Goal: Task Accomplishment & Management: Manage account settings

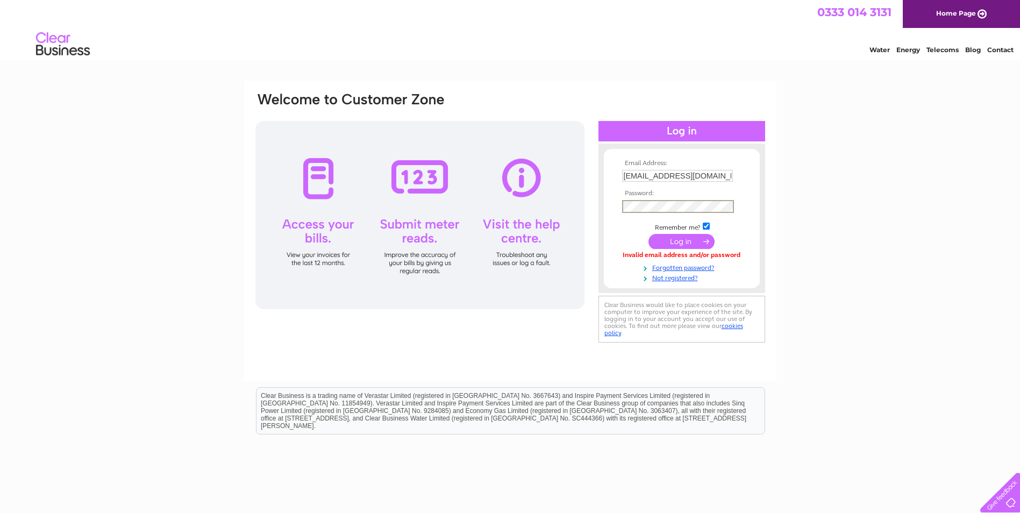
click at [606, 204] on form "Email Address: mrfab@hotmail.co.uk Password:" at bounding box center [682, 221] width 156 height 123
click at [649, 234] on input "submit" at bounding box center [682, 241] width 66 height 15
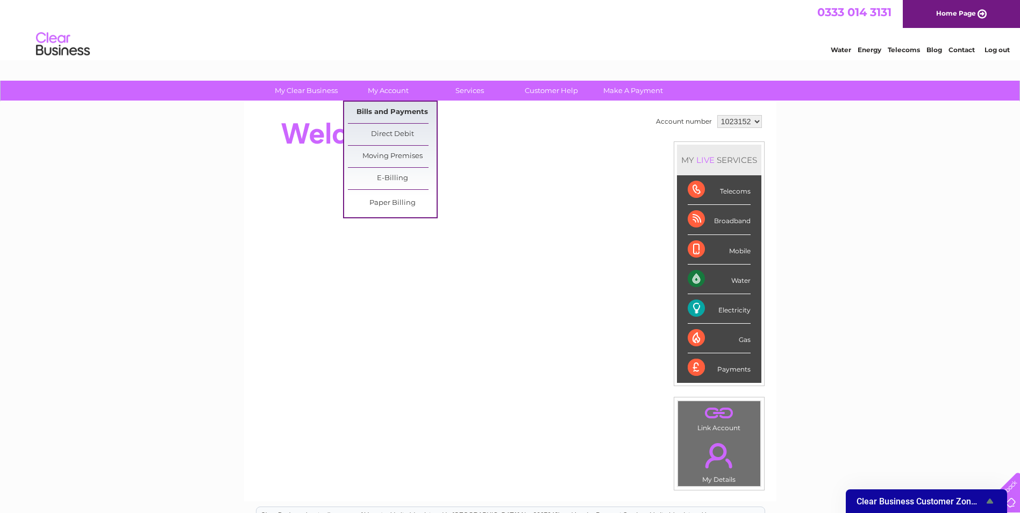
click at [377, 112] on link "Bills and Payments" at bounding box center [392, 113] width 89 height 22
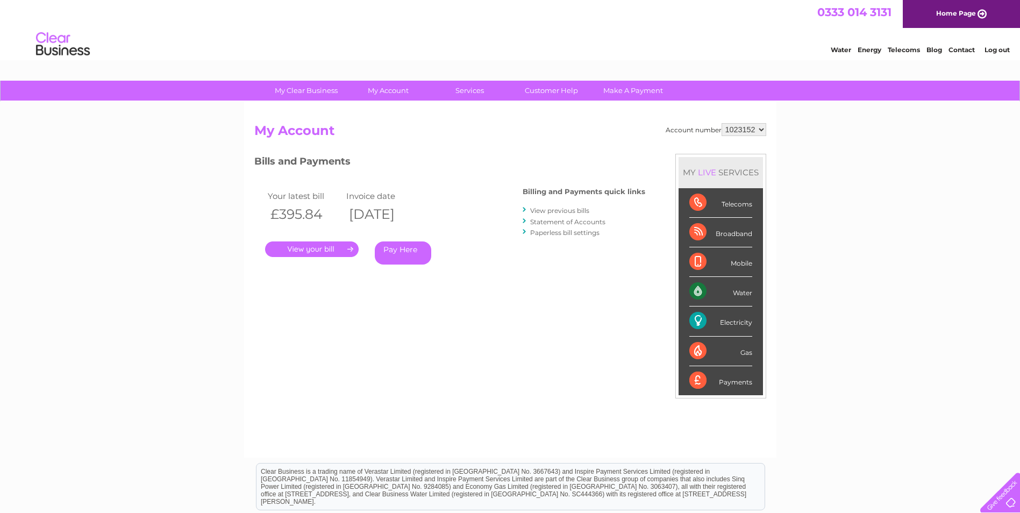
click at [304, 252] on link "." at bounding box center [312, 249] width 94 height 16
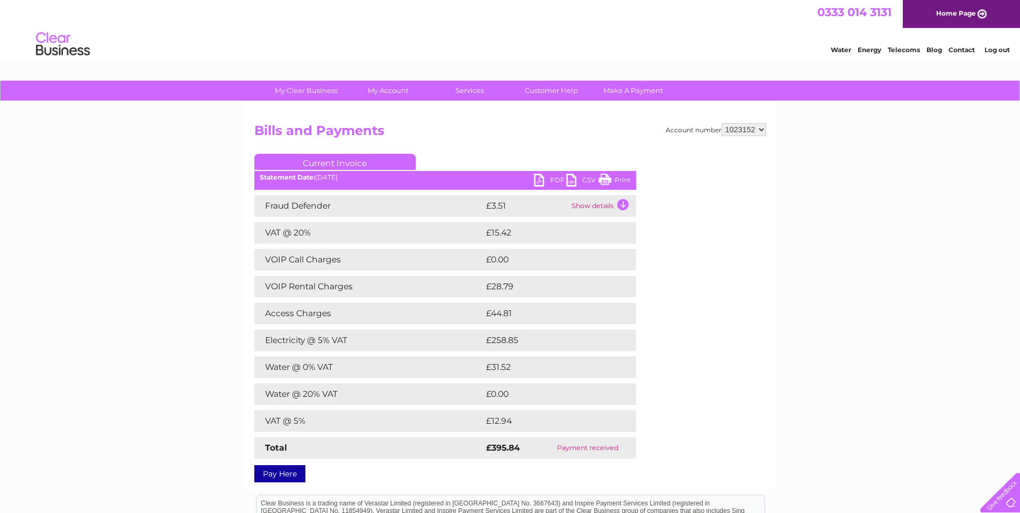
click at [549, 179] on link "PDF" at bounding box center [550, 182] width 32 height 16
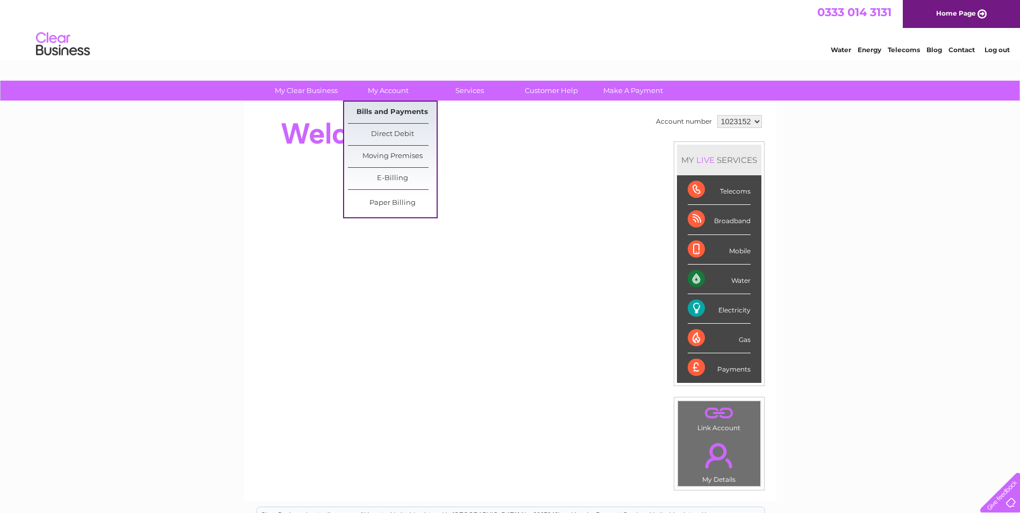
click at [400, 109] on link "Bills and Payments" at bounding box center [392, 113] width 89 height 22
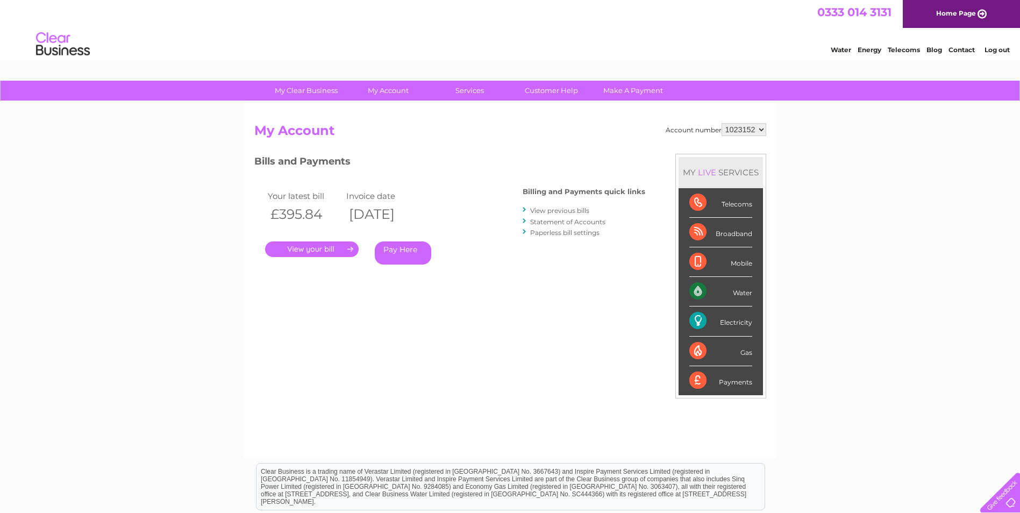
click at [317, 246] on link "." at bounding box center [312, 249] width 94 height 16
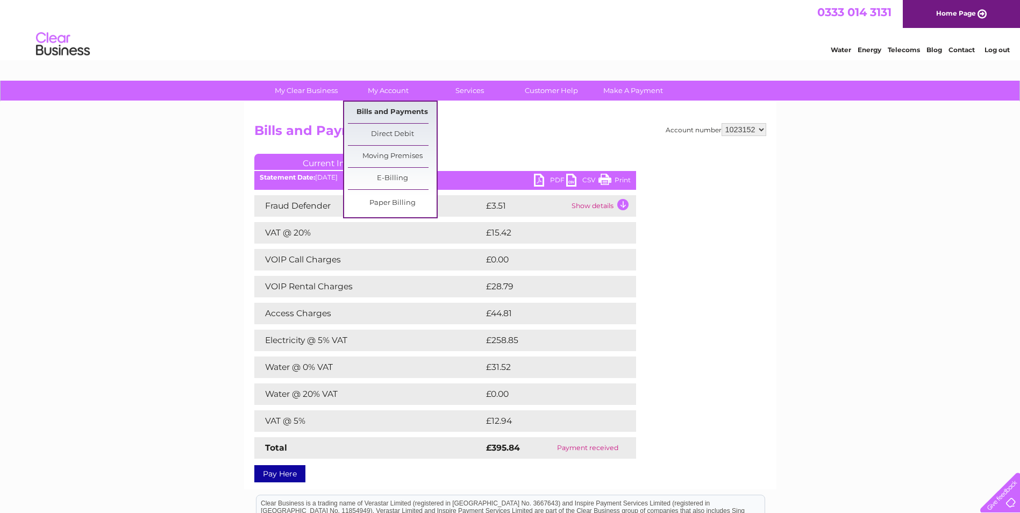
click at [387, 108] on link "Bills and Payments" at bounding box center [392, 113] width 89 height 22
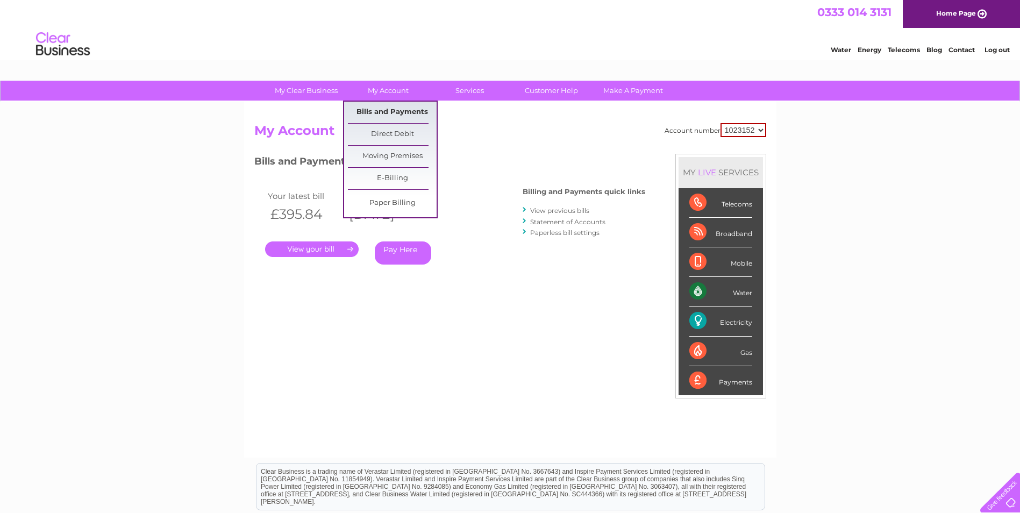
click at [389, 112] on link "Bills and Payments" at bounding box center [392, 113] width 89 height 22
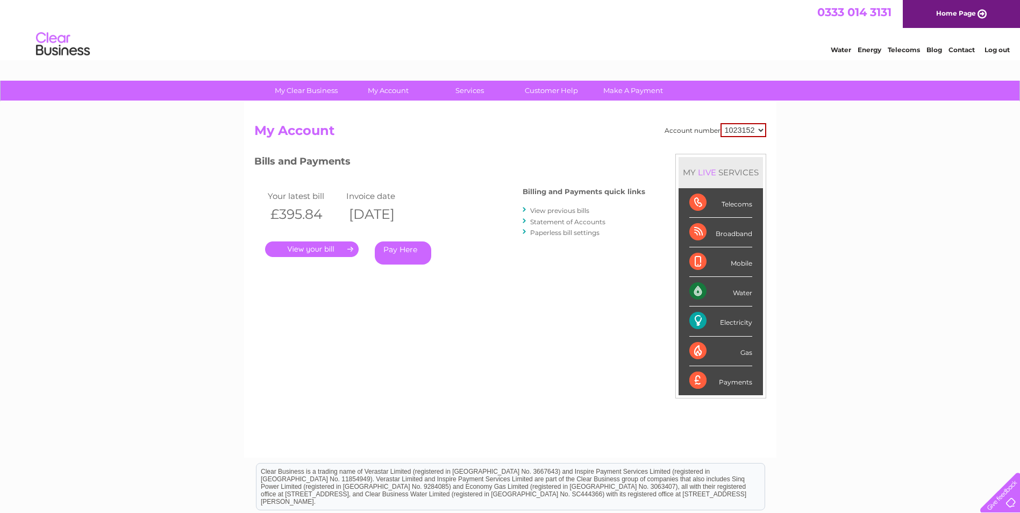
click at [561, 210] on link "View previous bills" at bounding box center [559, 211] width 59 height 8
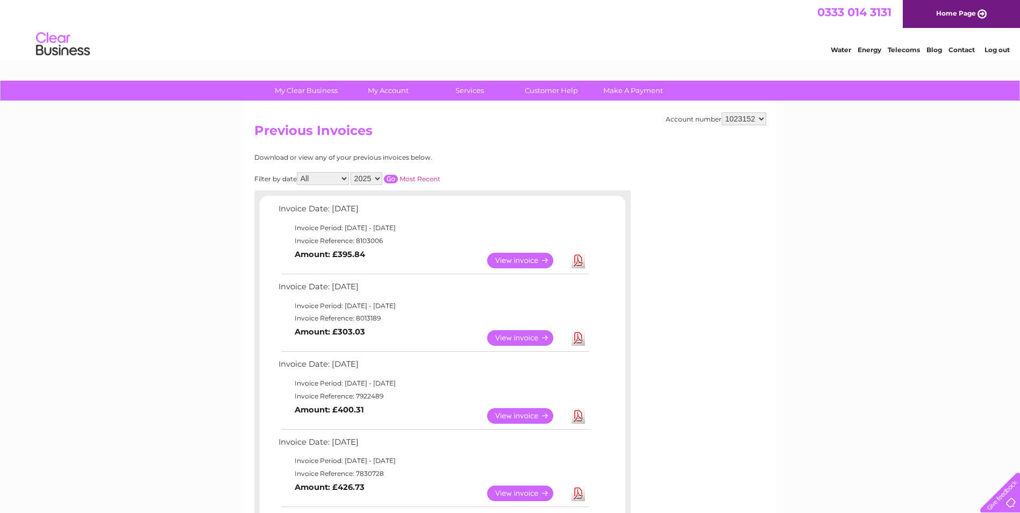
click at [538, 340] on link "View" at bounding box center [526, 338] width 79 height 16
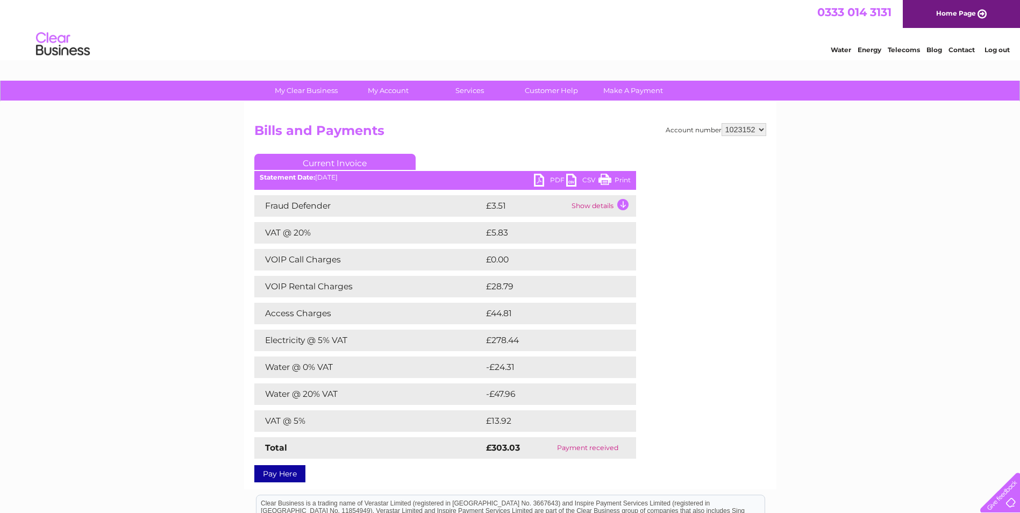
click at [548, 180] on link "PDF" at bounding box center [550, 182] width 32 height 16
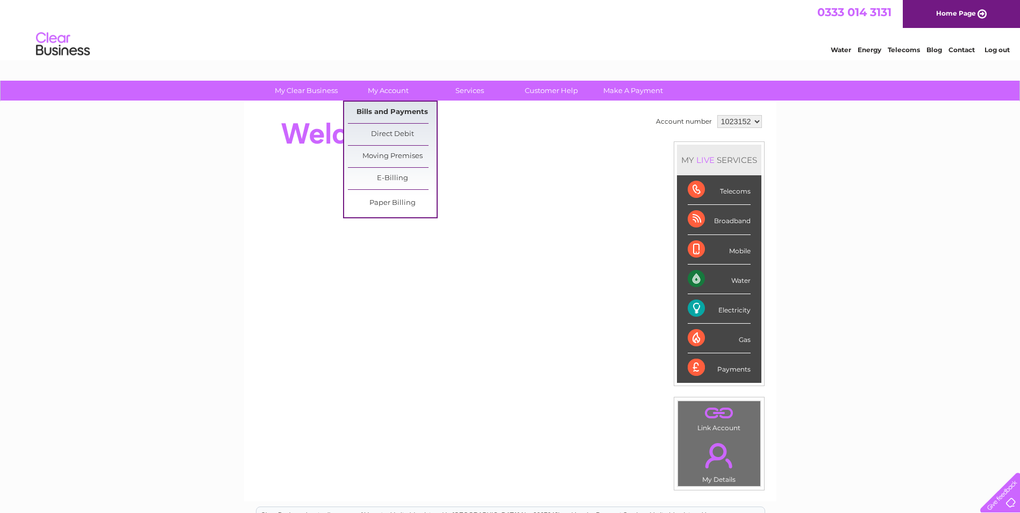
click at [384, 111] on link "Bills and Payments" at bounding box center [392, 113] width 89 height 22
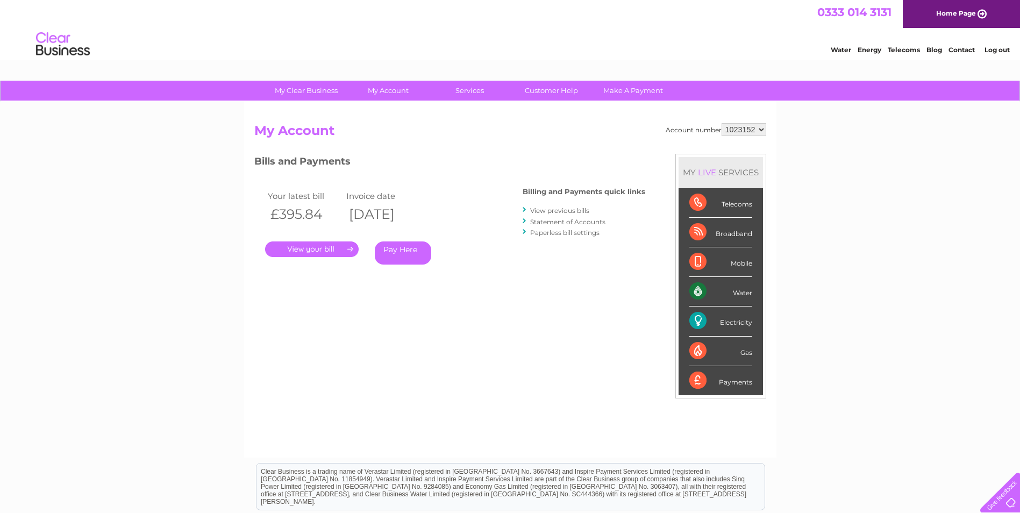
click at [564, 208] on link "View previous bills" at bounding box center [559, 211] width 59 height 8
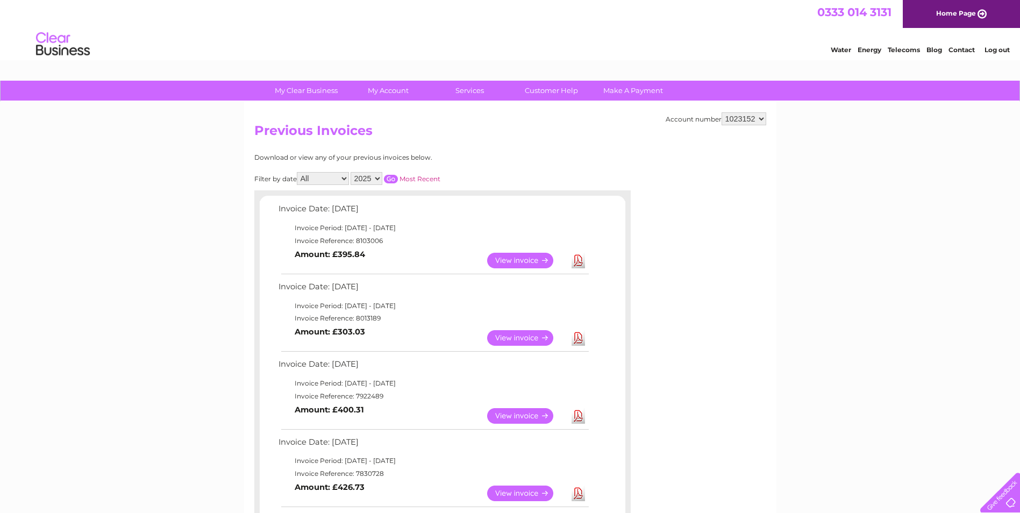
click at [513, 414] on link "View" at bounding box center [526, 416] width 79 height 16
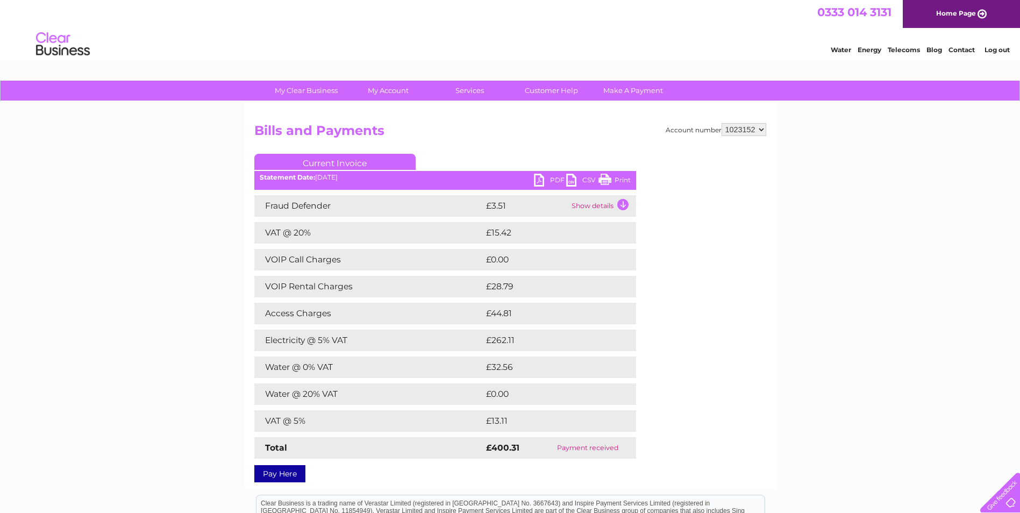
click at [552, 172] on ul "Current Invoice" at bounding box center [445, 164] width 382 height 20
click at [549, 179] on link "PDF" at bounding box center [550, 182] width 32 height 16
